Goal: Transaction & Acquisition: Download file/media

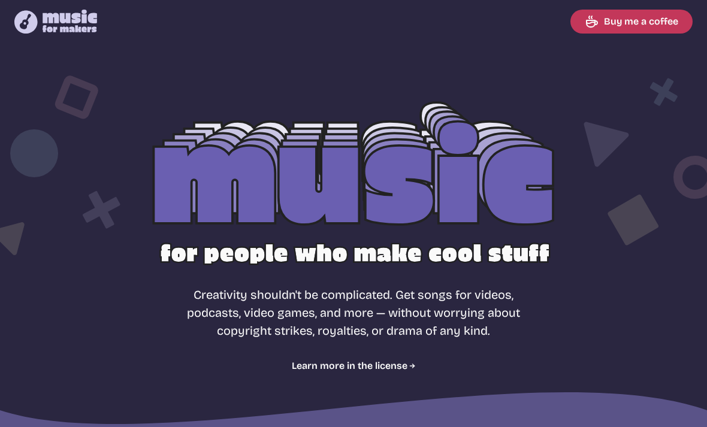
select select "most popular"
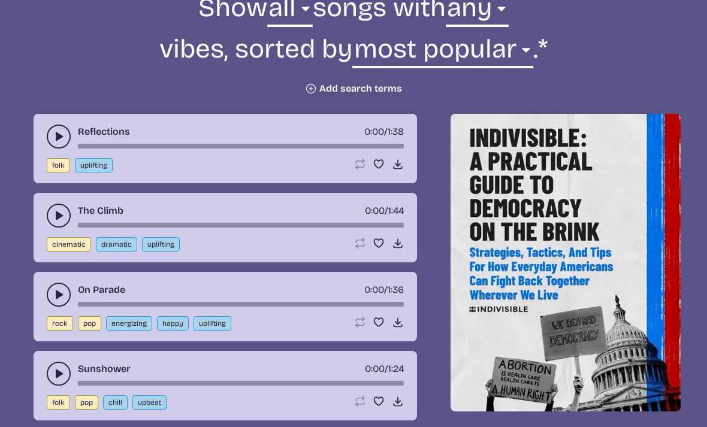
scroll to position [467, 0]
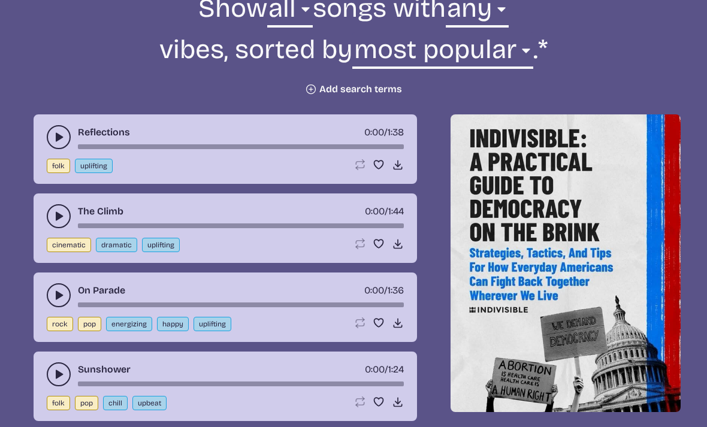
click at [56, 136] on use "play-pause toggle" at bounding box center [59, 137] width 12 height 12
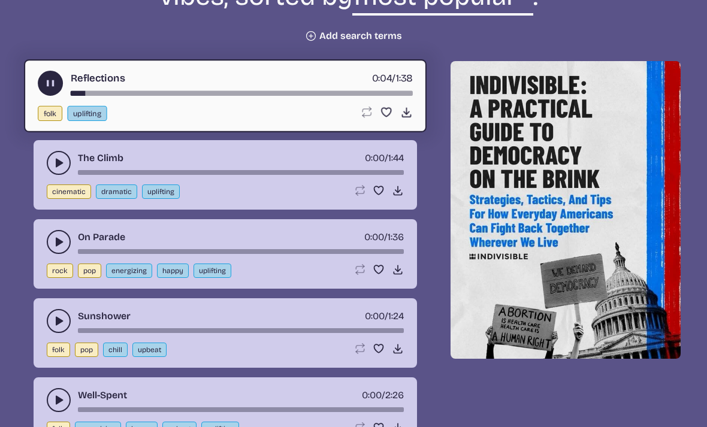
scroll to position [526, 0]
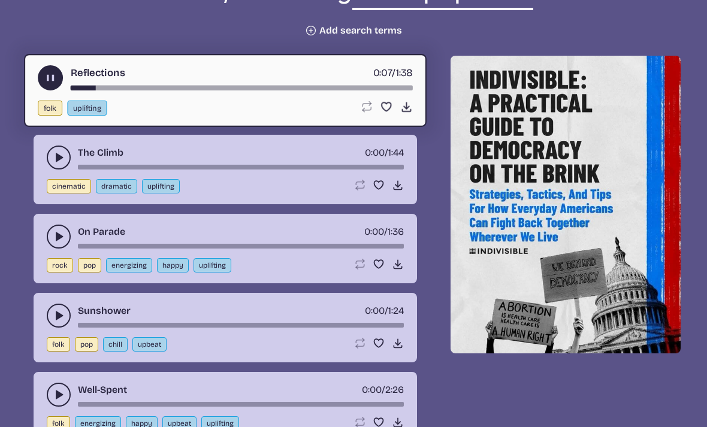
click at [57, 232] on icon "play-pause toggle" at bounding box center [59, 237] width 12 height 12
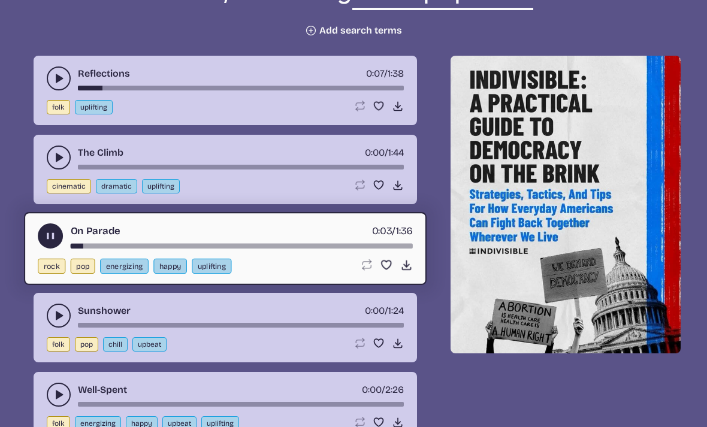
click at [63, 314] on icon "play-pause toggle" at bounding box center [59, 316] width 12 height 12
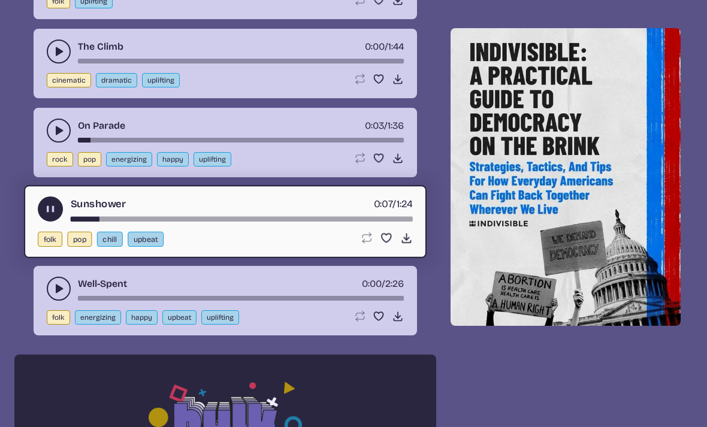
scroll to position [647, 0]
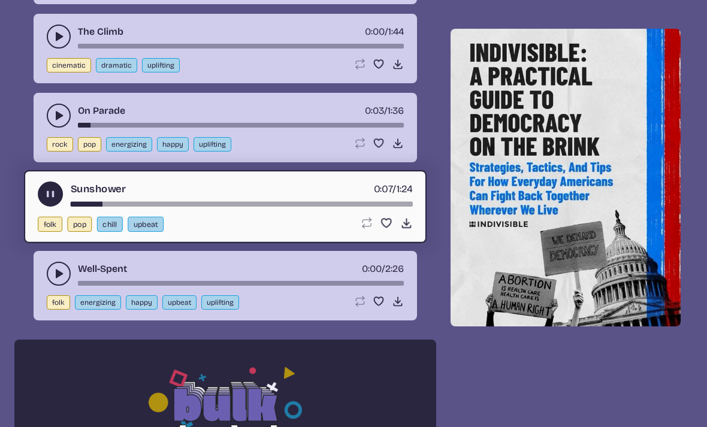
click at [57, 269] on icon "play-pause toggle" at bounding box center [59, 274] width 12 height 12
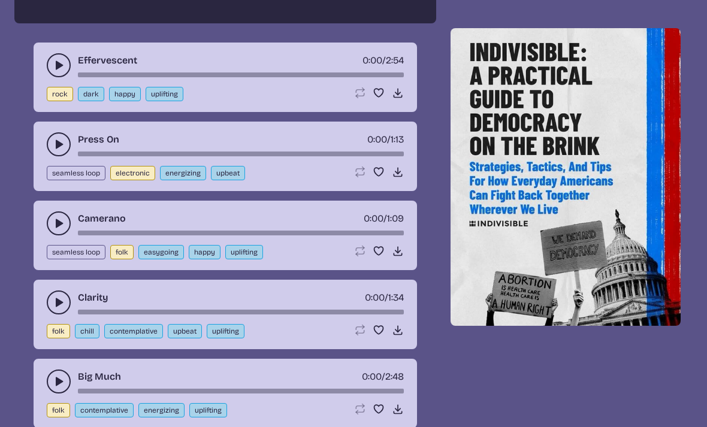
scroll to position [1251, 0]
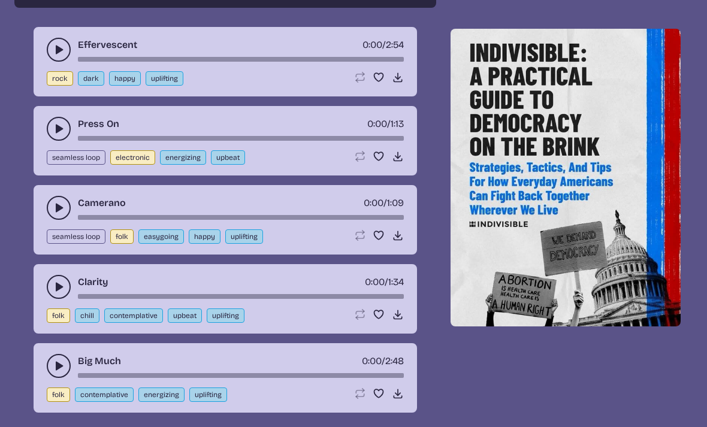
click at [63, 130] on icon "play-pause toggle" at bounding box center [59, 129] width 12 height 12
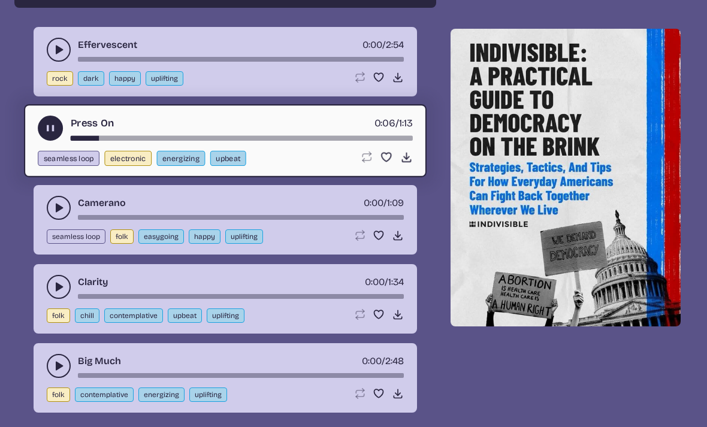
click at [70, 287] on button "play-pause toggle" at bounding box center [59, 287] width 24 height 24
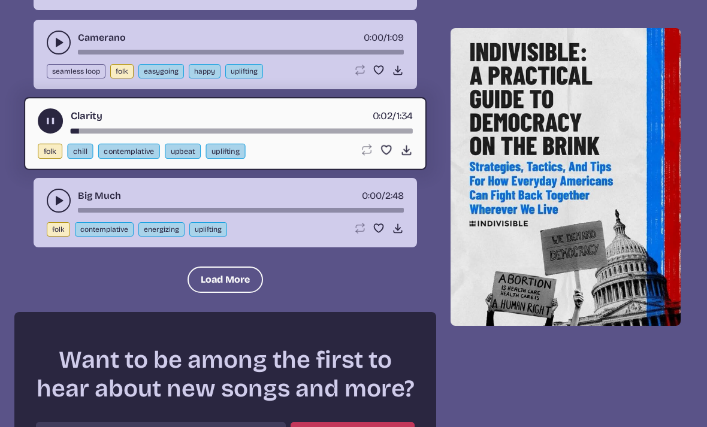
scroll to position [1417, 0]
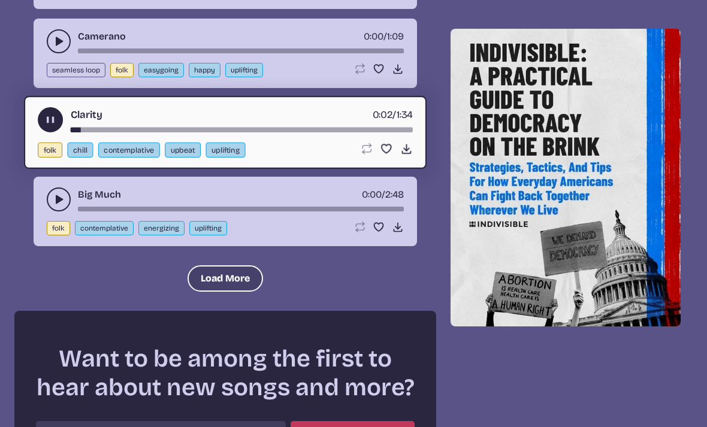
click at [228, 276] on button "Load More" at bounding box center [224, 278] width 75 height 26
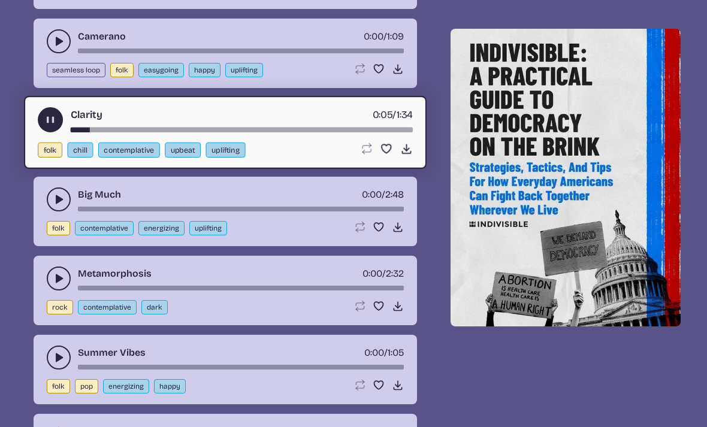
click at [63, 280] on icon "play-pause toggle" at bounding box center [59, 278] width 12 height 12
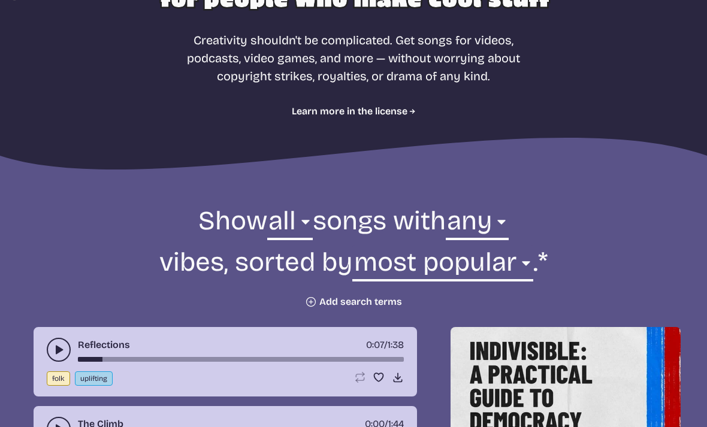
scroll to position [256, 0]
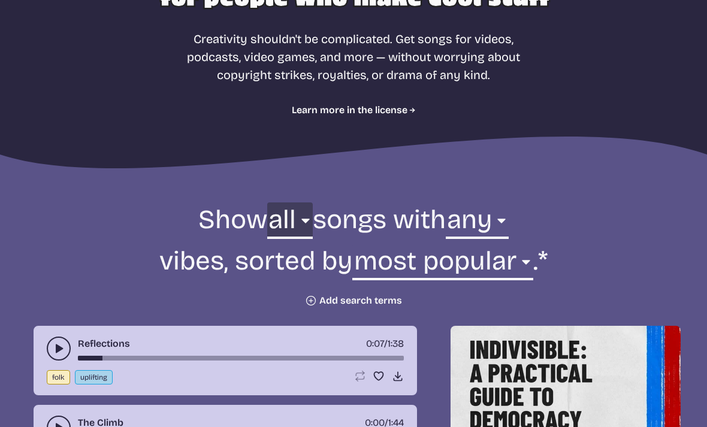
click at [293, 219] on select "all ambient cinematic electronic folk holiday jazz pop rock world" at bounding box center [290, 222] width 46 height 41
select select "cinematic"
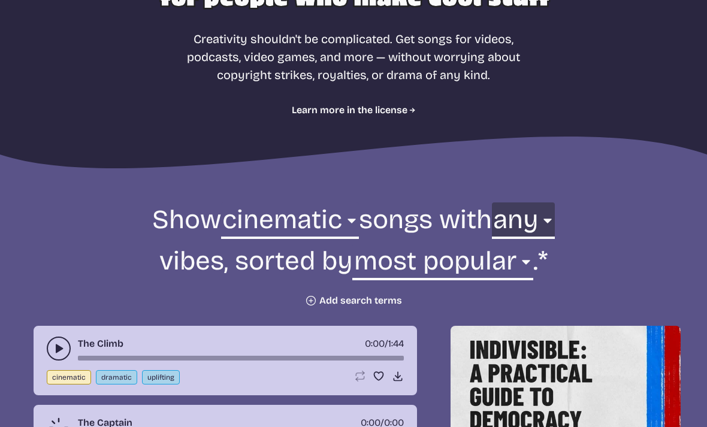
click at [528, 212] on select "any aggressive chill contemplative dark dramatic easygoing energizing happy ser…" at bounding box center [523, 222] width 63 height 41
click at [535, 216] on select "any aggressive chill contemplative dark dramatic easygoing energizing happy ser…" at bounding box center [523, 222] width 63 height 41
select select "serious"
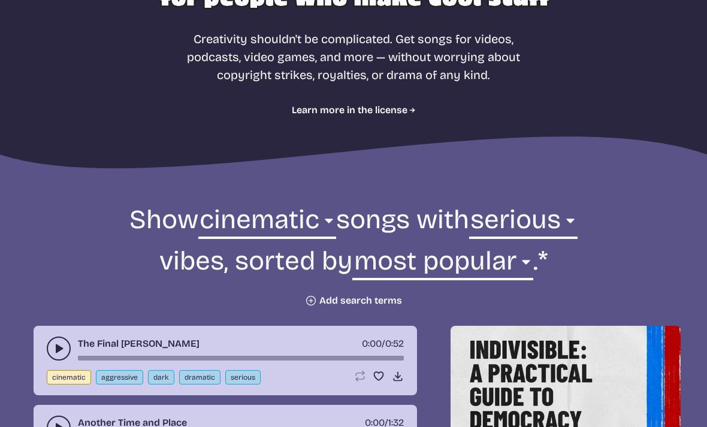
click at [57, 352] on use "play-pause toggle" at bounding box center [59, 349] width 12 height 12
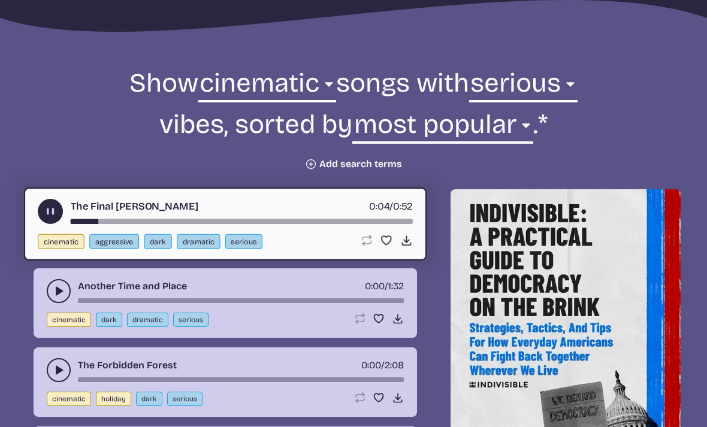
scroll to position [392, 0]
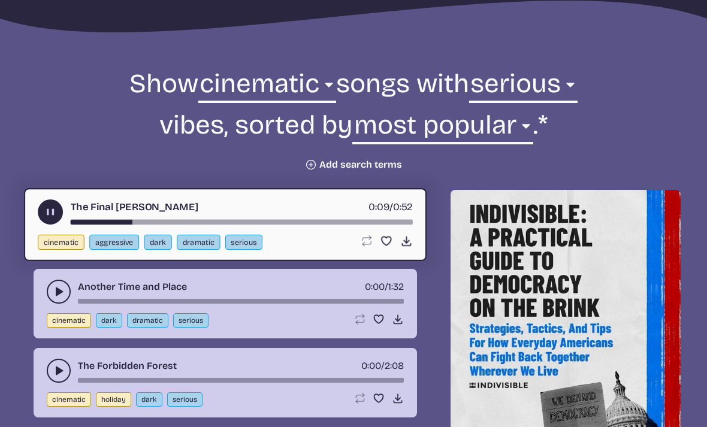
click at [62, 285] on button "play-pause toggle" at bounding box center [59, 292] width 24 height 24
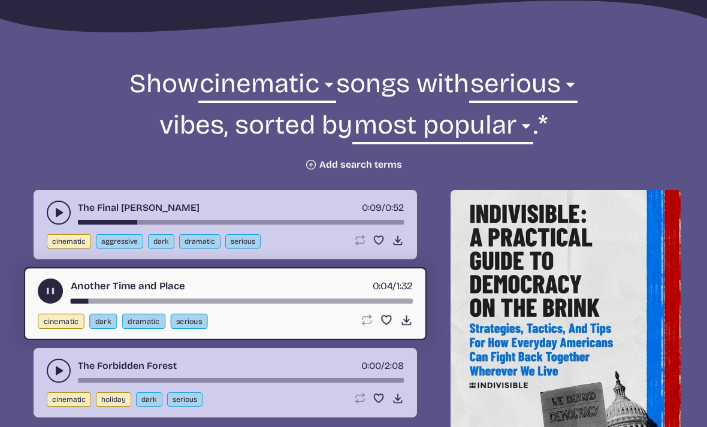
click at [63, 208] on icon "play-pause toggle" at bounding box center [59, 213] width 12 height 12
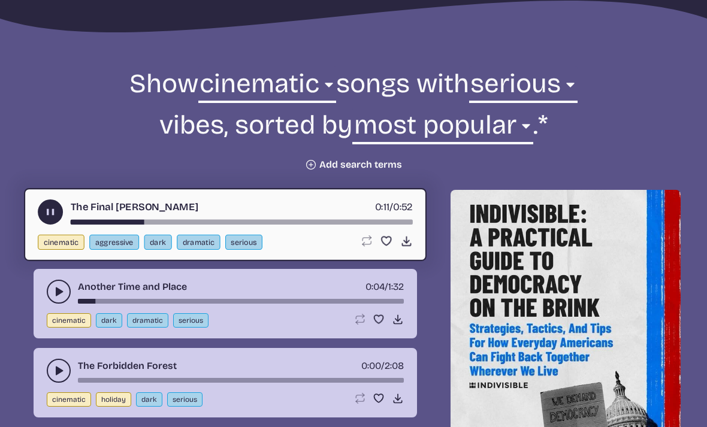
click at [66, 287] on button "play-pause toggle" at bounding box center [59, 292] width 24 height 24
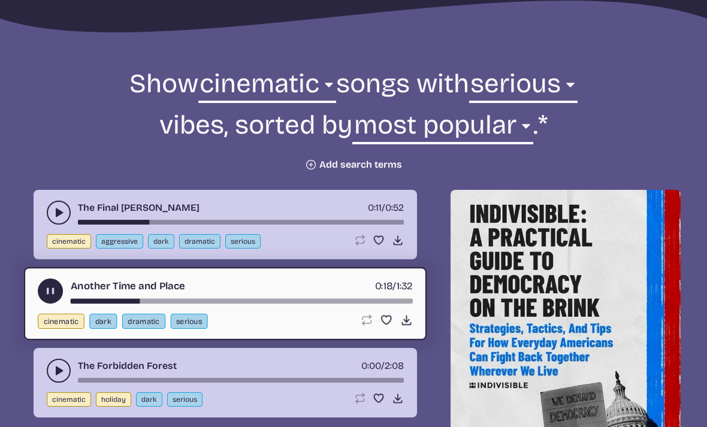
click at [64, 368] on icon "play-pause toggle" at bounding box center [59, 371] width 12 height 12
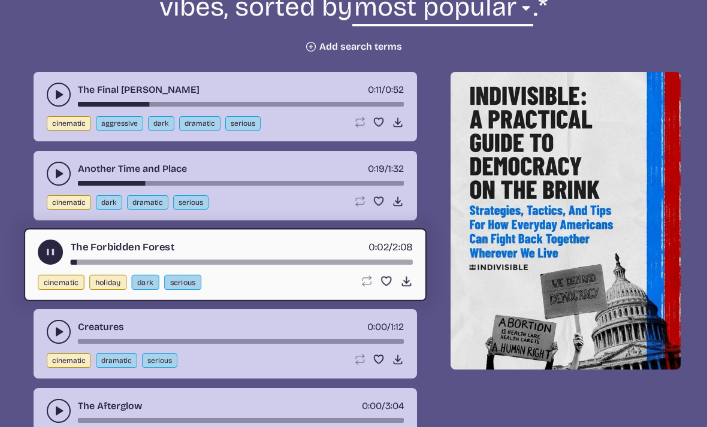
scroll to position [578, 0]
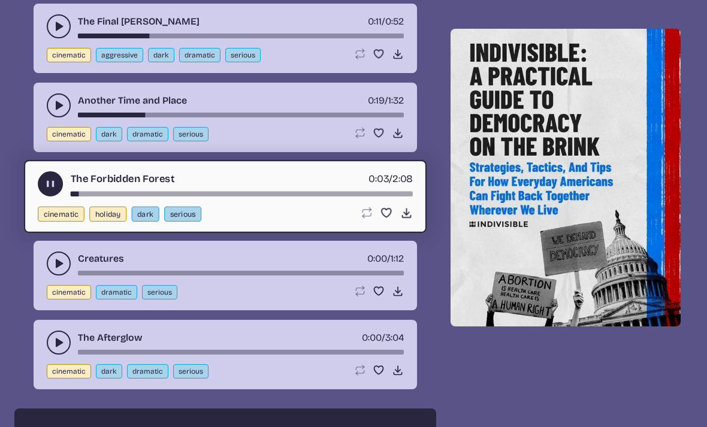
click at [63, 260] on icon "play-pause toggle" at bounding box center [59, 263] width 12 height 12
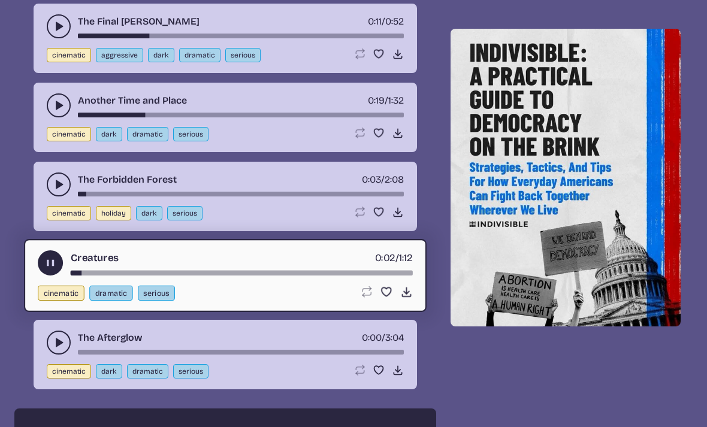
click at [65, 340] on button "play-pause toggle" at bounding box center [59, 343] width 24 height 24
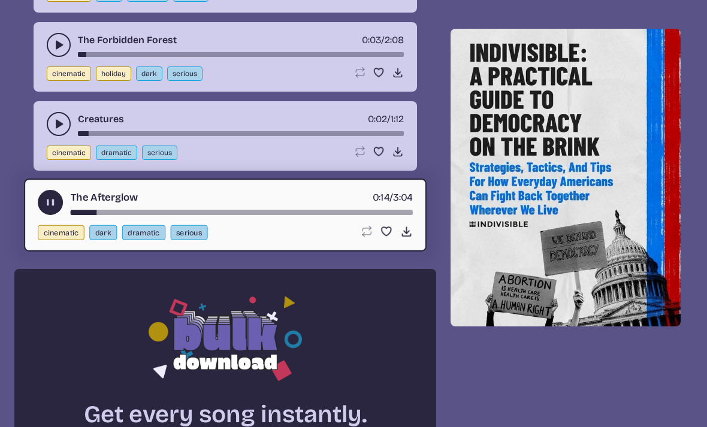
scroll to position [713, 0]
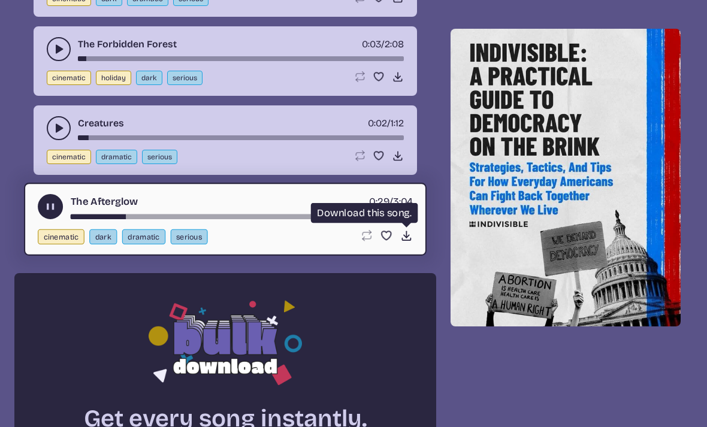
click at [411, 234] on icon "Download song" at bounding box center [406, 235] width 13 height 13
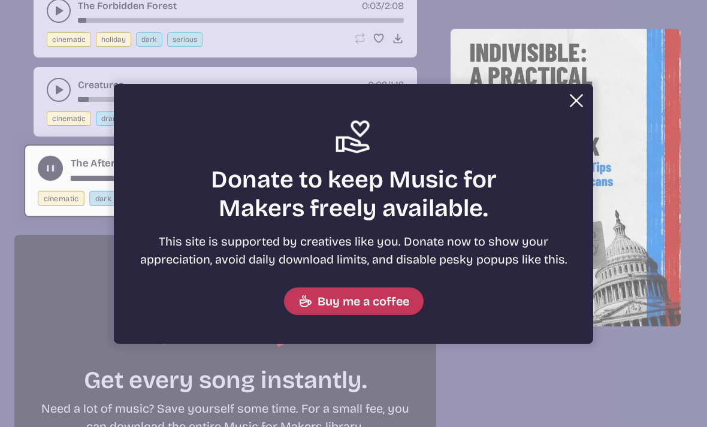
scroll to position [753, 0]
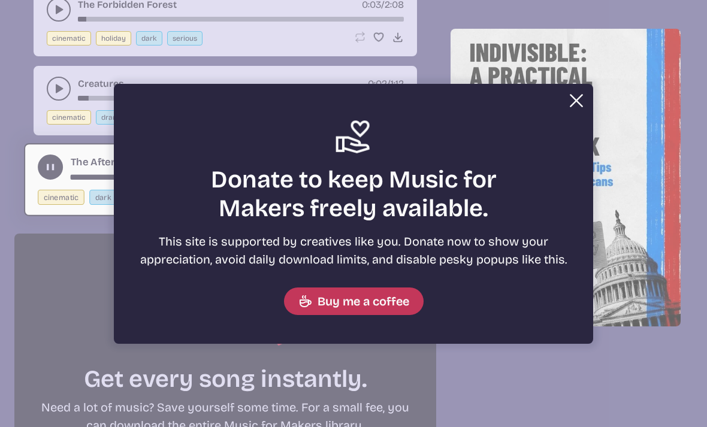
click at [573, 99] on button "Close" at bounding box center [576, 101] width 24 height 24
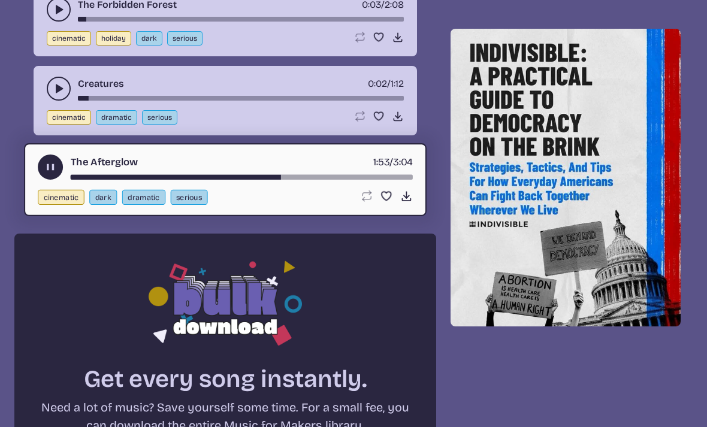
click at [52, 174] on use "play-pause toggle" at bounding box center [50, 167] width 13 height 13
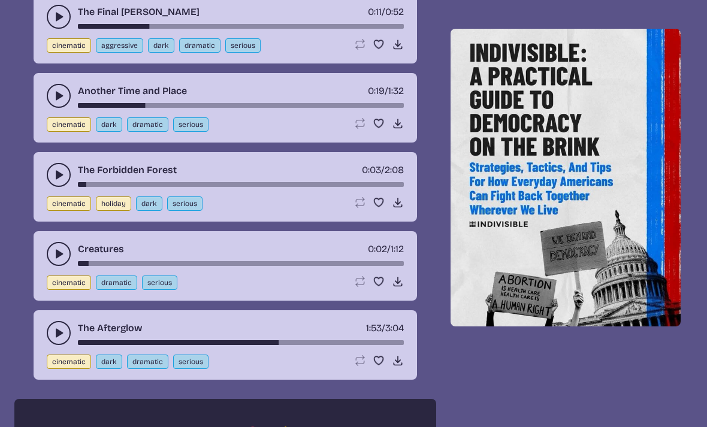
scroll to position [583, 0]
